Goal: Information Seeking & Learning: Find specific fact

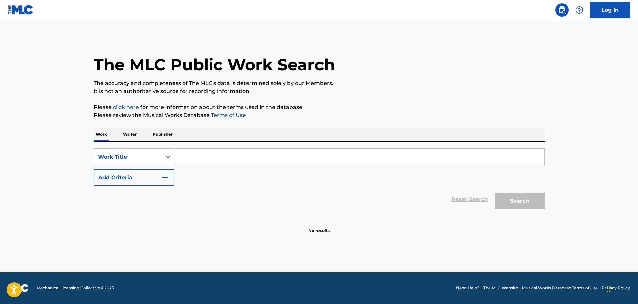
click at [257, 159] on input "Search Form" at bounding box center [359, 157] width 370 height 16
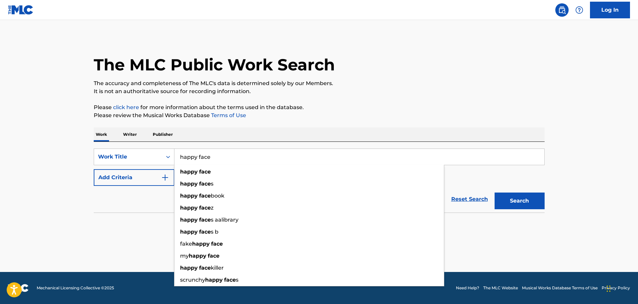
type input "happy face"
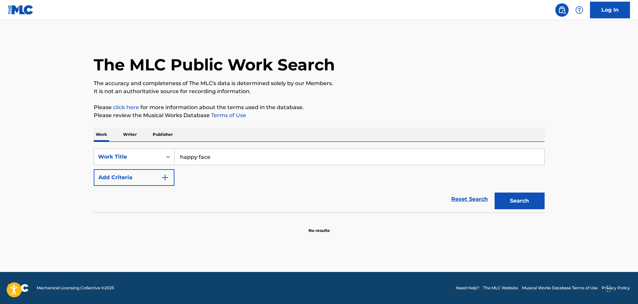
click at [151, 195] on div "Reset Search Search" at bounding box center [319, 199] width 451 height 27
click at [155, 185] on button "Add Criteria" at bounding box center [134, 177] width 81 height 17
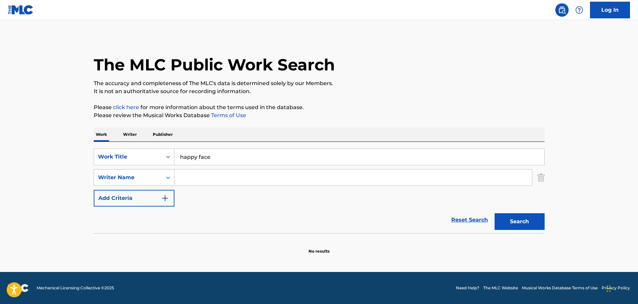
click at [161, 184] on div "Writer Name" at bounding box center [134, 177] width 81 height 17
click at [212, 216] on div "Reset Search Search" at bounding box center [319, 219] width 451 height 27
click at [212, 177] on input "Search Form" at bounding box center [352, 177] width 357 height 16
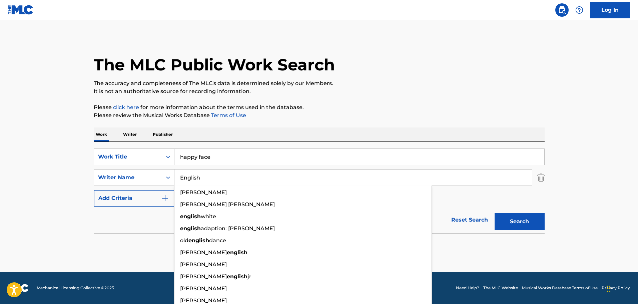
type input "English"
click at [494, 213] on button "Search" at bounding box center [519, 221] width 50 height 17
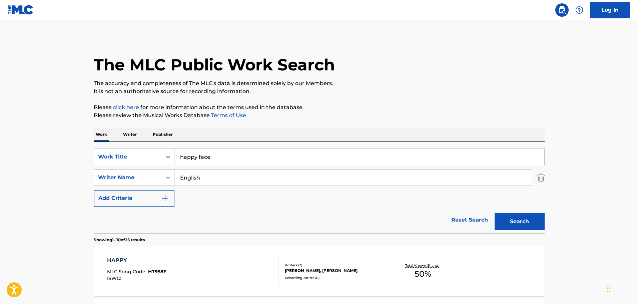
drag, startPoint x: 210, startPoint y: 179, endPoint x: 173, endPoint y: 177, distance: 37.4
click at [173, 177] on div "SearchWithCriteriaf82dbef1-6d18-45d2-8ee9-9cbf8293e3e5 Writer Name English" at bounding box center [319, 177] width 451 height 17
type input "r"
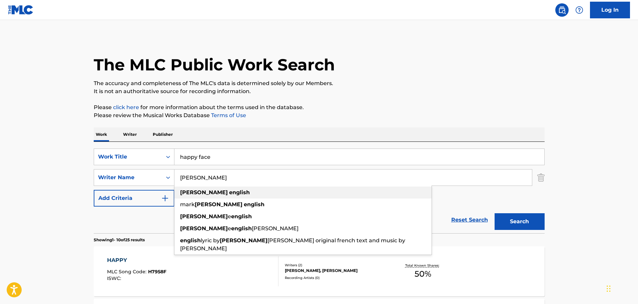
click at [192, 187] on div "[PERSON_NAME]" at bounding box center [302, 192] width 257 height 12
type input "[PERSON_NAME]"
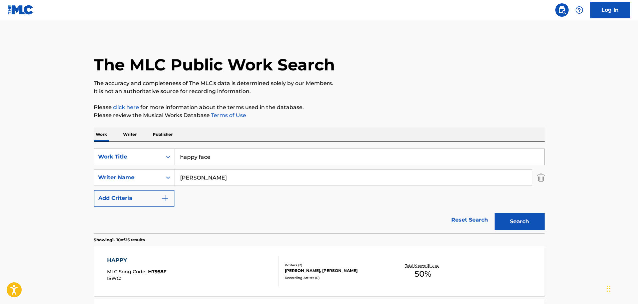
click at [530, 226] on button "Search" at bounding box center [519, 221] width 50 height 17
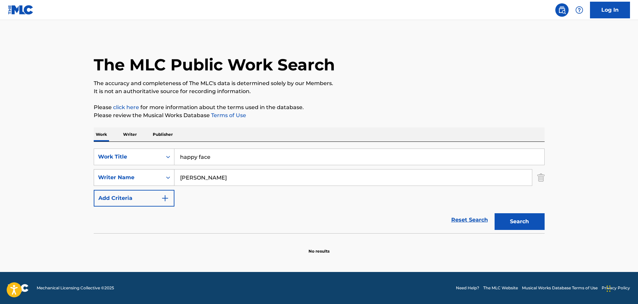
drag, startPoint x: 239, startPoint y: 176, endPoint x: 145, endPoint y: 174, distance: 94.7
click at [145, 174] on div "SearchWithCriteriaf82dbef1-6d18-45d2-8ee9-9cbf8293e3e5 Writer Name [PERSON_NAME]" at bounding box center [319, 177] width 451 height 17
type input "j"
type input "g"
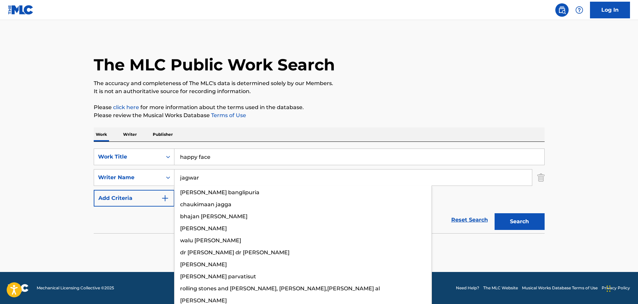
type input "jagwar"
click at [494, 213] on button "Search" at bounding box center [519, 221] width 50 height 17
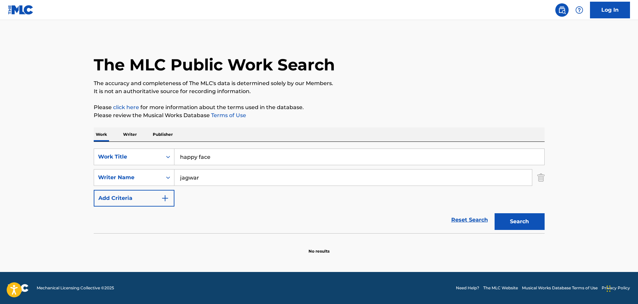
click at [522, 226] on button "Search" at bounding box center [519, 221] width 50 height 17
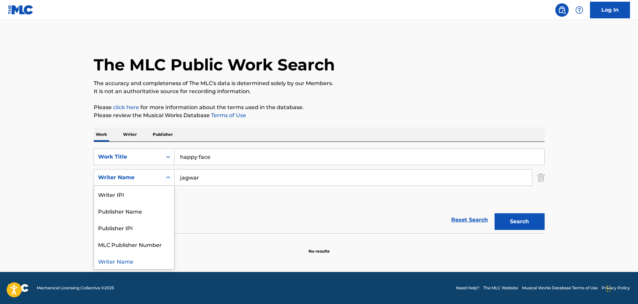
click at [167, 181] on div "Search Form" at bounding box center [168, 177] width 12 height 12
click at [132, 262] on div "Writer Name" at bounding box center [134, 260] width 80 height 17
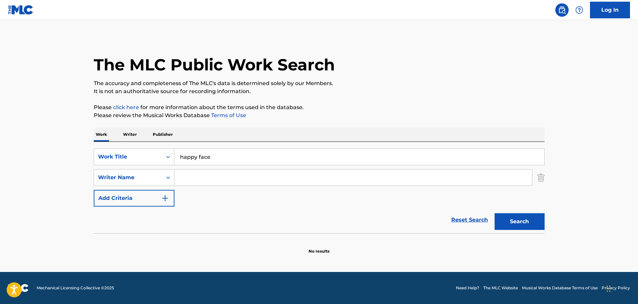
click at [198, 175] on input "Search Form" at bounding box center [352, 177] width 357 height 16
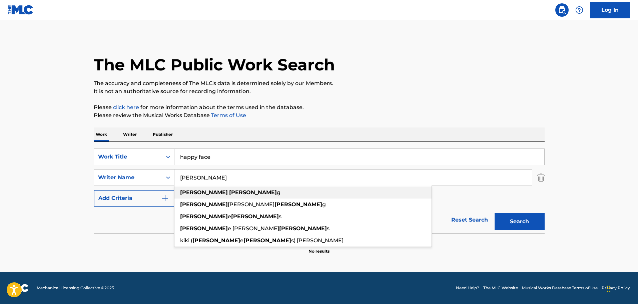
click at [229, 195] on strong "[PERSON_NAME]" at bounding box center [253, 192] width 48 height 6
type input "[PERSON_NAME]"
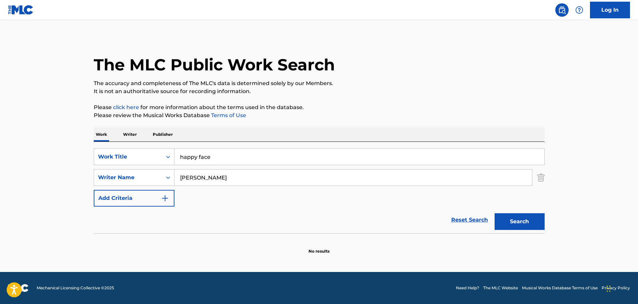
click at [509, 224] on button "Search" at bounding box center [519, 221] width 50 height 17
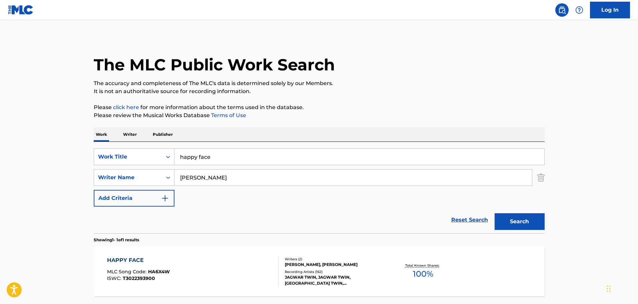
scroll to position [59, 0]
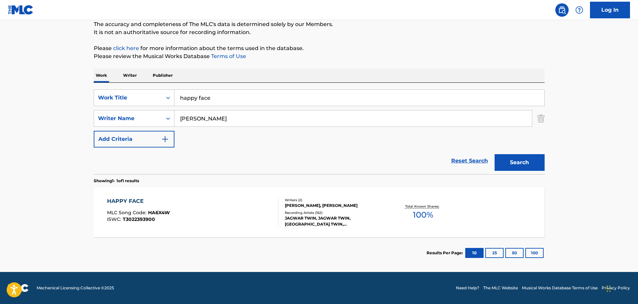
click at [122, 201] on div "HAPPY FACE" at bounding box center [138, 201] width 63 height 8
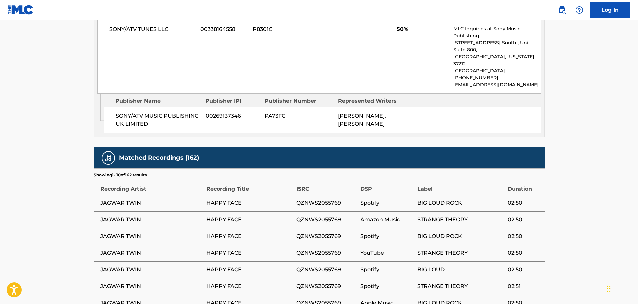
scroll to position [500, 0]
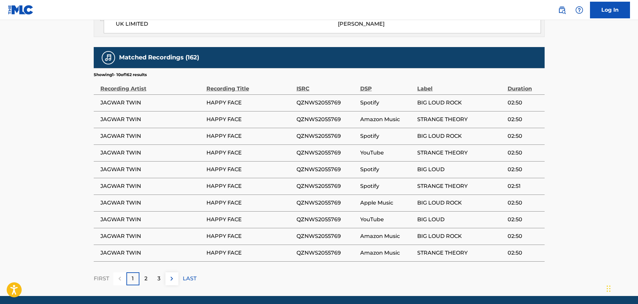
click at [288, 257] on div "Matched Recordings (162) Showing 1 - 10 of 162 results Recording Artist Recordi…" at bounding box center [319, 166] width 451 height 238
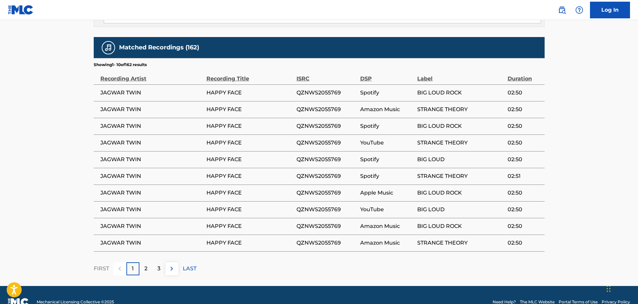
click at [143, 262] on div "2" at bounding box center [145, 268] width 13 height 13
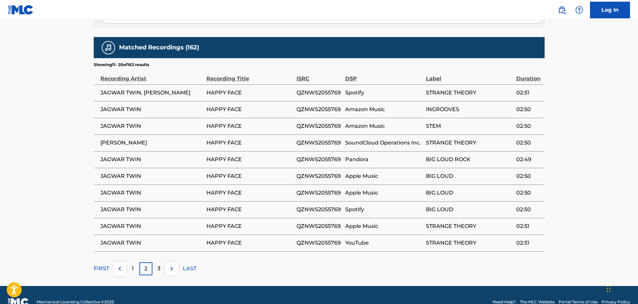
click at [159, 264] on p "3" at bounding box center [158, 268] width 3 height 8
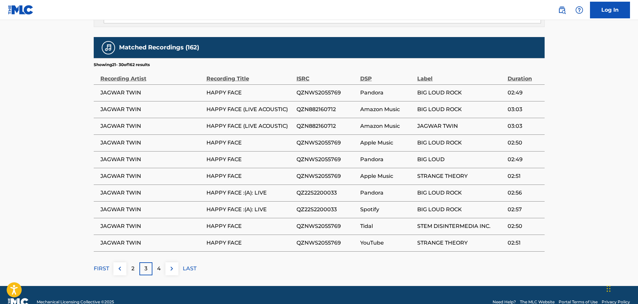
click at [159, 264] on p "4" at bounding box center [159, 268] width 4 height 8
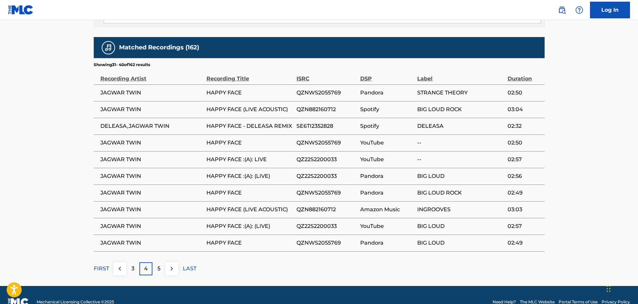
click at [160, 122] on span "DELEASA,JAGWAR TWIN" at bounding box center [151, 126] width 103 height 8
drag, startPoint x: 124, startPoint y: 110, endPoint x: 104, endPoint y: 113, distance: 19.9
click at [104, 122] on span "DELEASA,JAGWAR TWIN" at bounding box center [151, 126] width 103 height 8
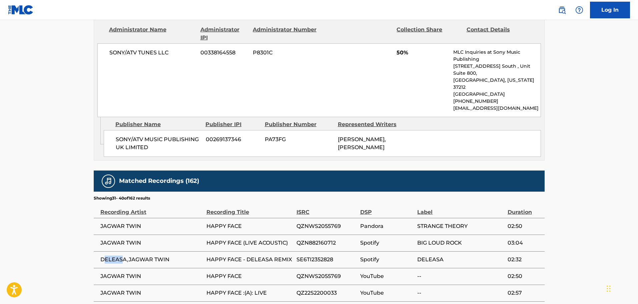
scroll to position [443, 0]
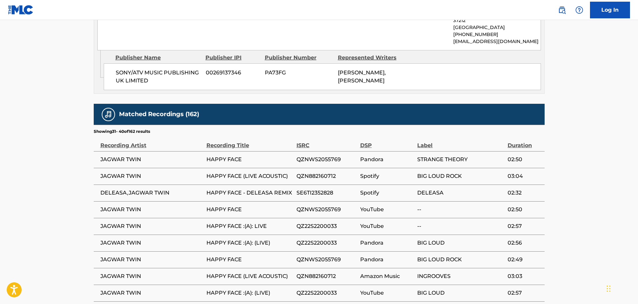
click at [150, 205] on span "JAGWAR TWIN" at bounding box center [151, 209] width 103 height 8
click at [131, 186] on td "DELEASA,JAGWAR TWIN" at bounding box center [150, 192] width 113 height 17
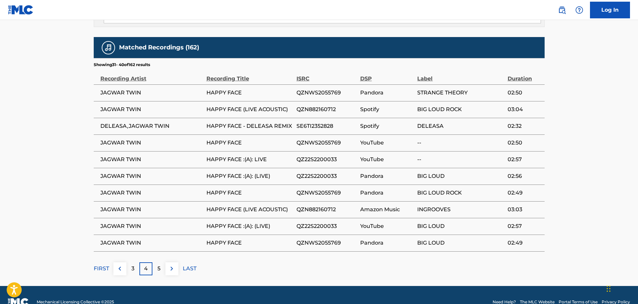
click at [291, 122] on span "HAPPY FACE - DELEASA REMIX" at bounding box center [249, 126] width 87 height 8
